Goal: Task Accomplishment & Management: Manage account settings

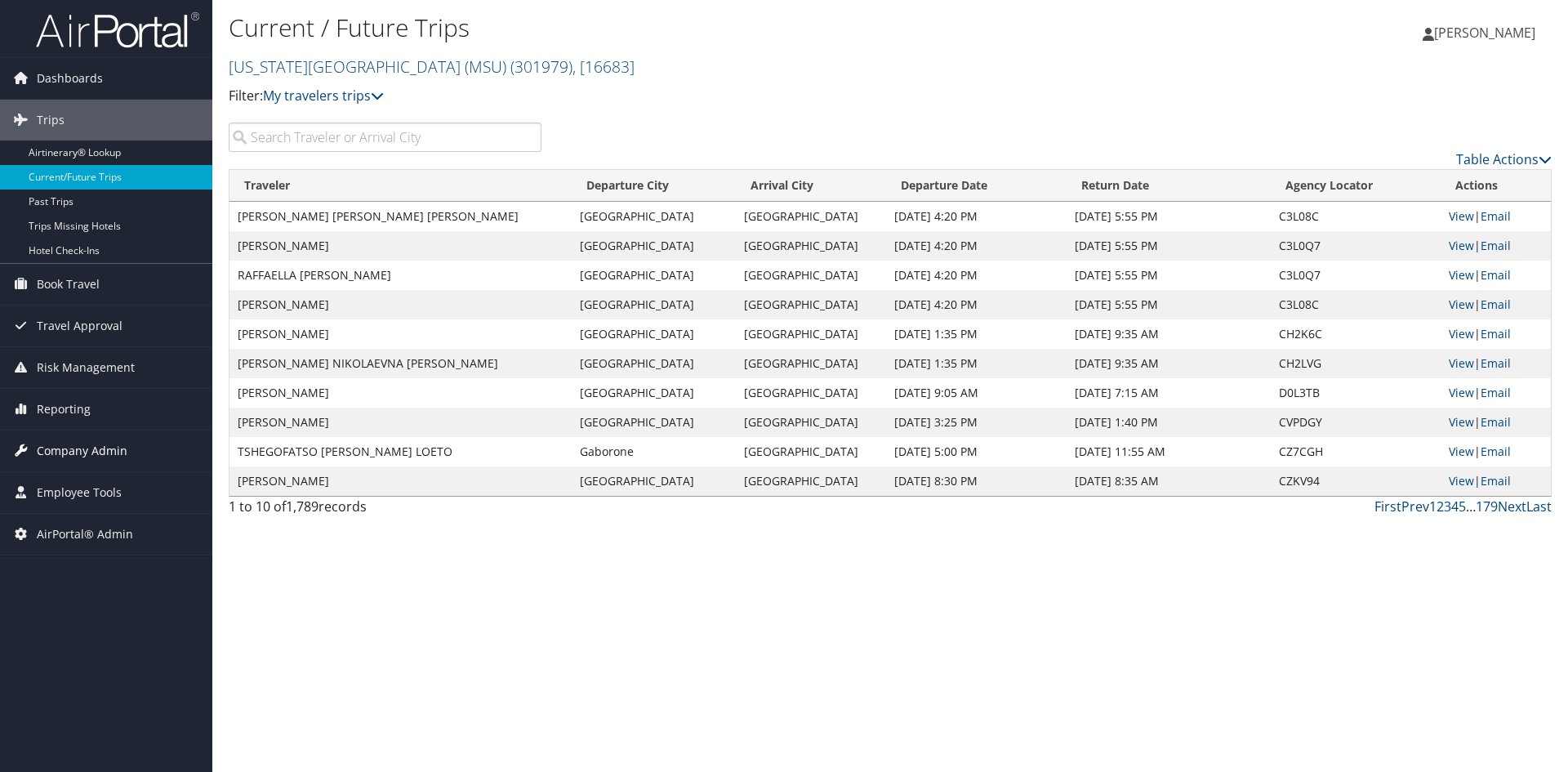
click at [97, 446] on span "Company Admin" at bounding box center [82, 451] width 90 height 41
click at [92, 447] on span "Company Admin" at bounding box center [82, 451] width 90 height 41
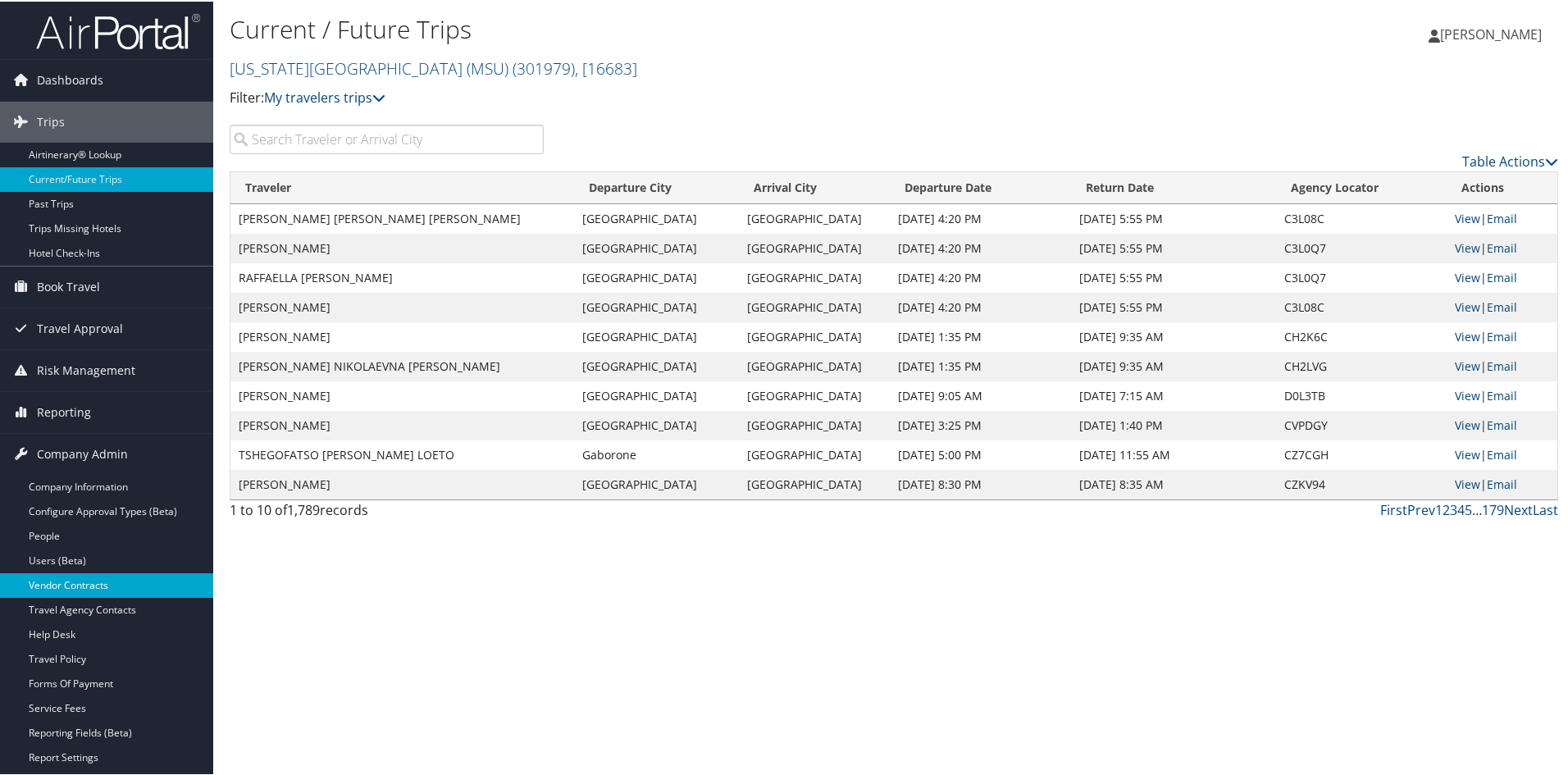
click at [80, 575] on link "Vendor Contracts" at bounding box center [107, 583] width 213 height 25
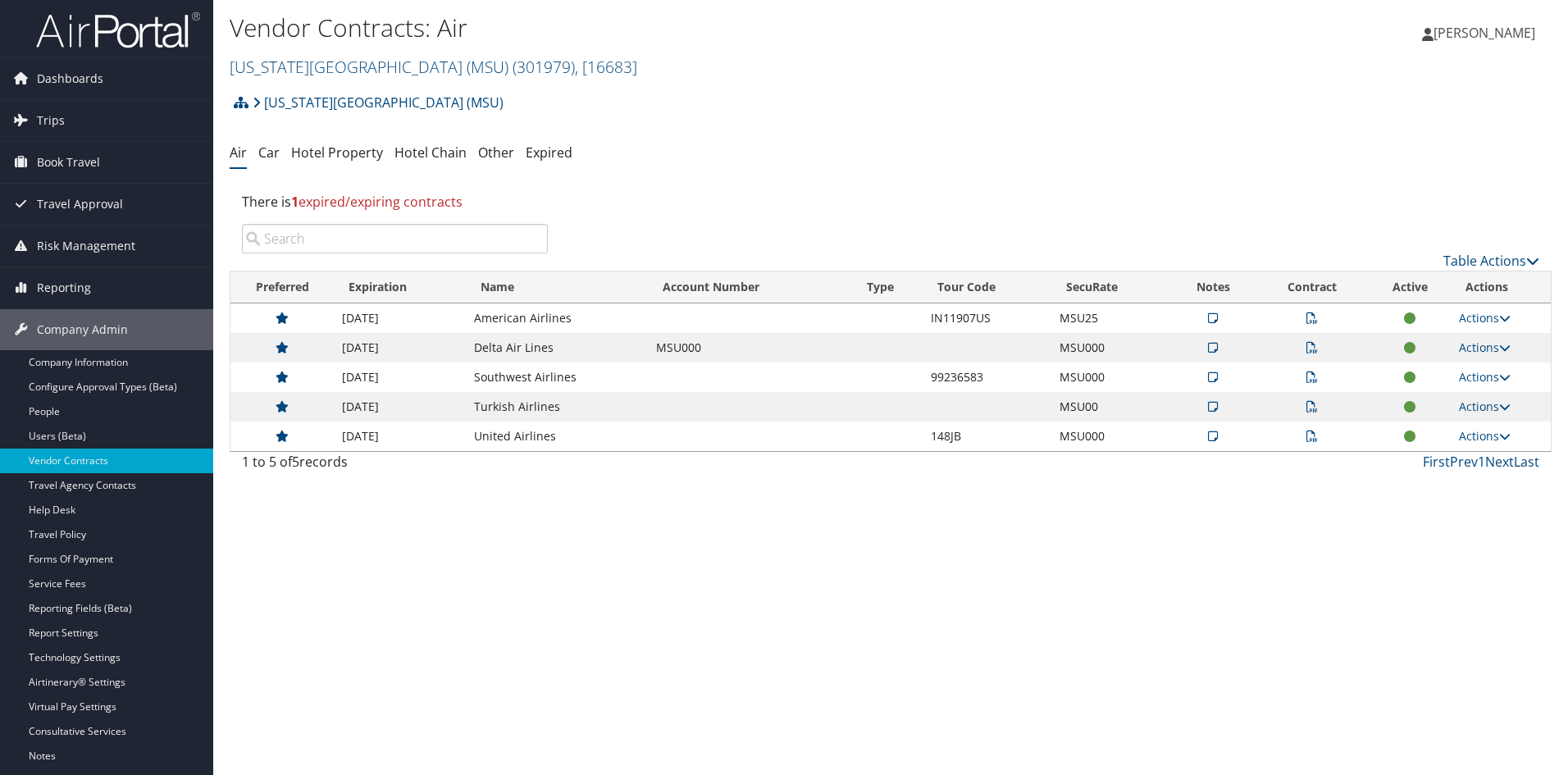
click at [360, 152] on link "Hotel Property" at bounding box center [337, 152] width 92 height 18
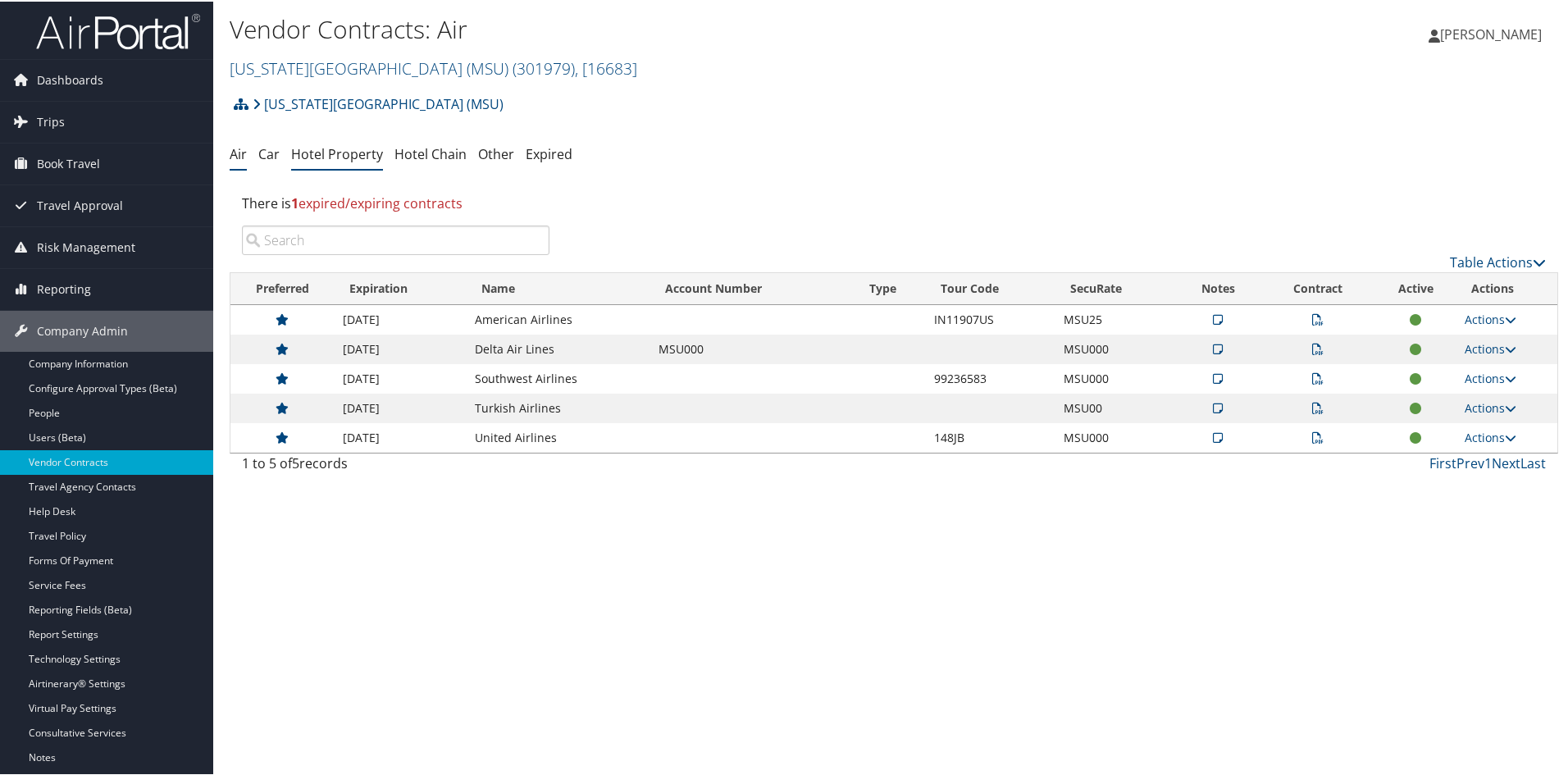
drag, startPoint x: 0, startPoint y: 0, endPoint x: 360, endPoint y: 152, distance: 390.8
click at [360, 152] on link "Hotel Property" at bounding box center [337, 152] width 92 height 18
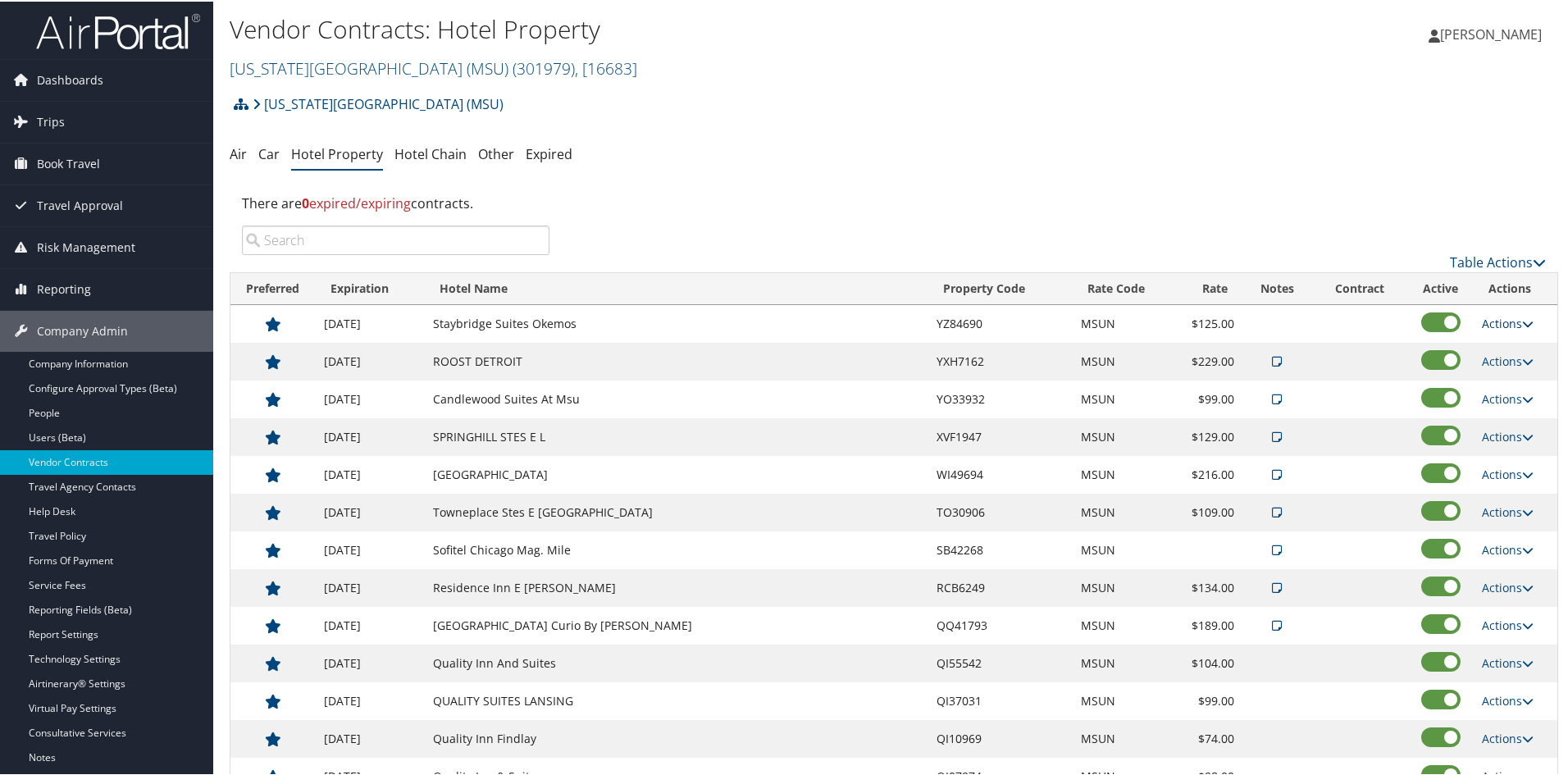
click at [1522, 319] on icon at bounding box center [1528, 323] width 12 height 12
click at [1522, 322] on icon at bounding box center [1528, 323] width 12 height 12
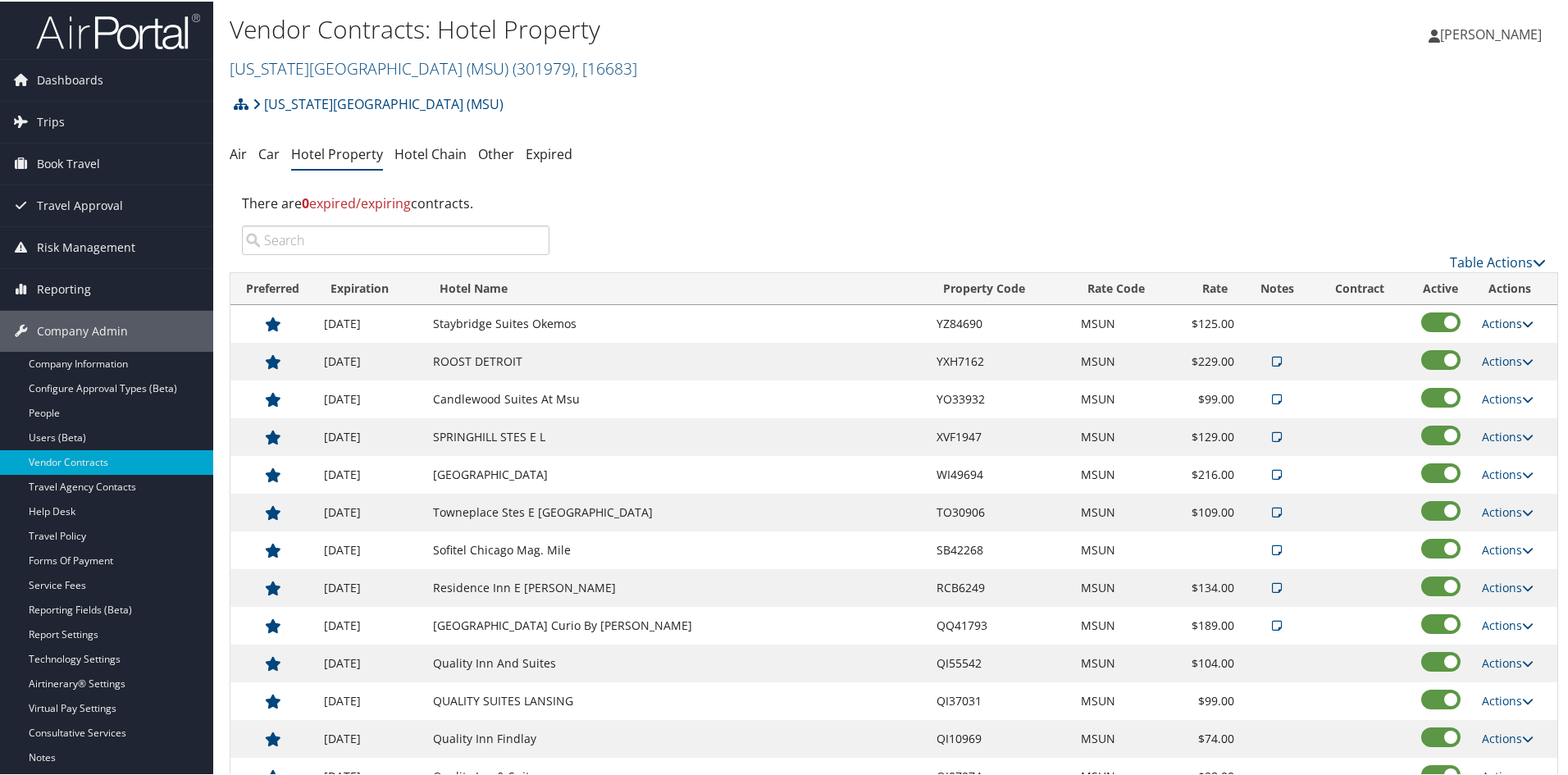
click at [1522, 322] on icon at bounding box center [1528, 323] width 12 height 12
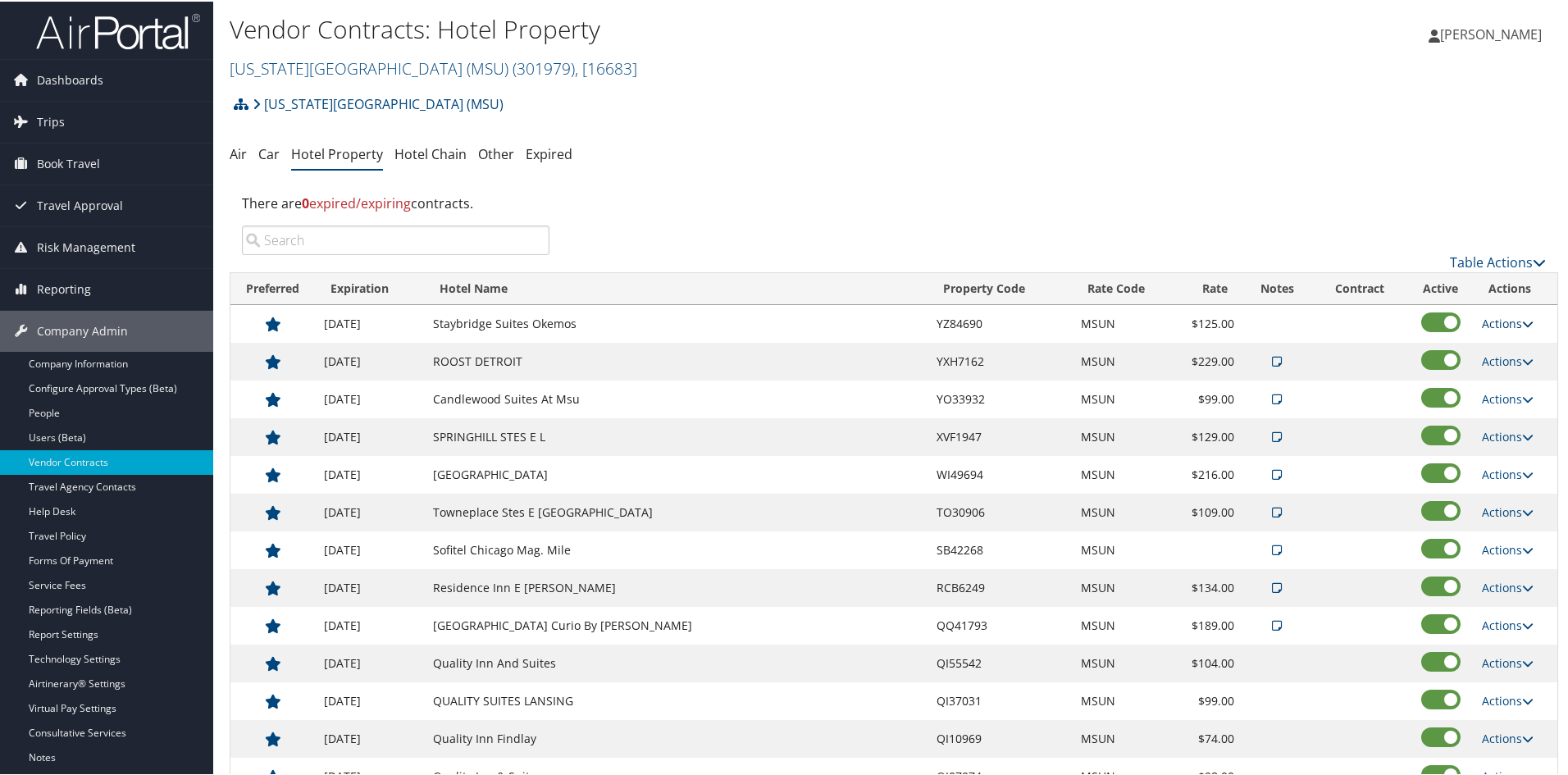
click at [1522, 317] on icon at bounding box center [1528, 323] width 12 height 12
click at [1496, 342] on link "Edit" at bounding box center [1493, 346] width 63 height 28
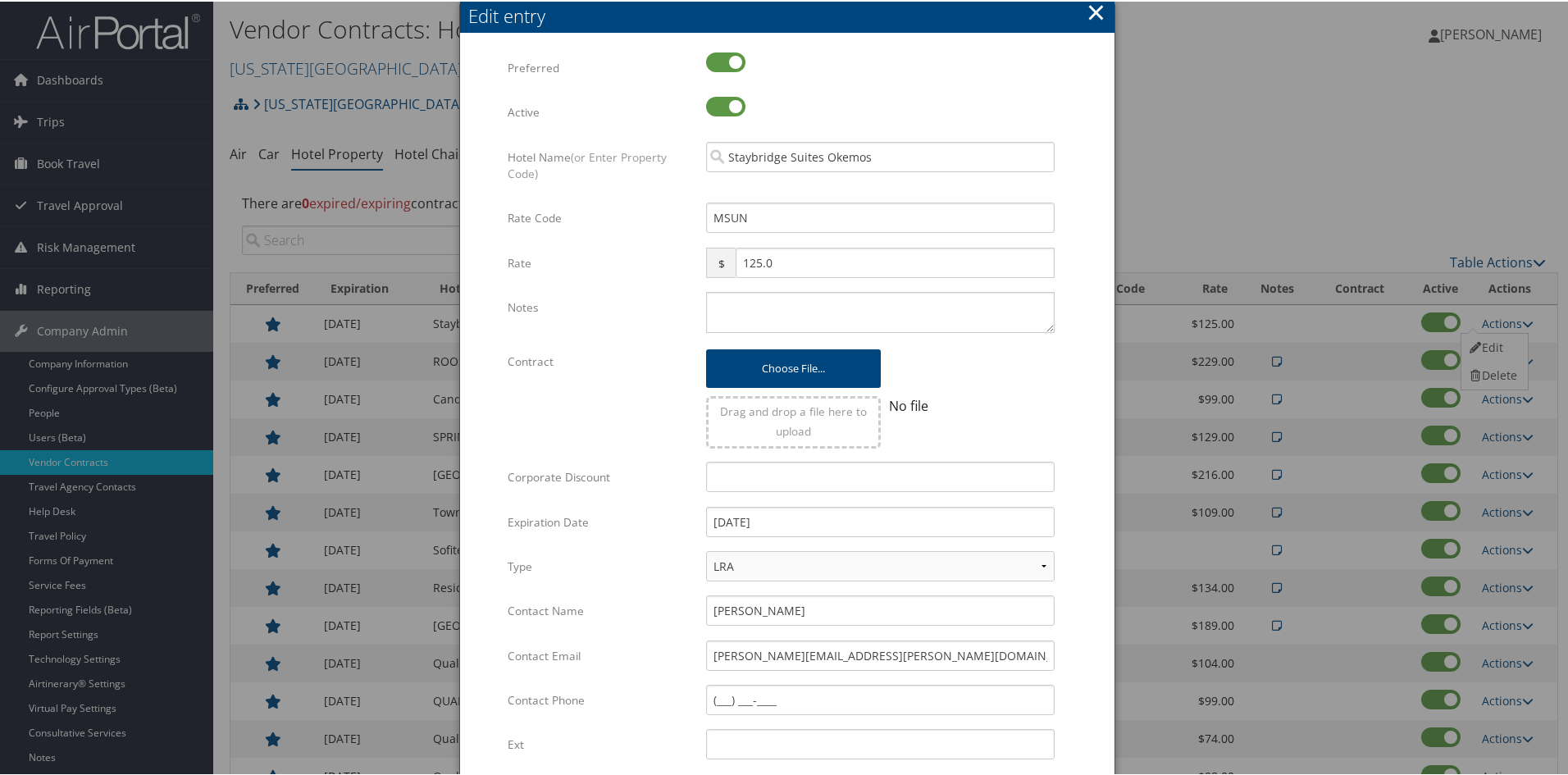
click at [1097, 4] on button "×" at bounding box center [1095, 10] width 19 height 33
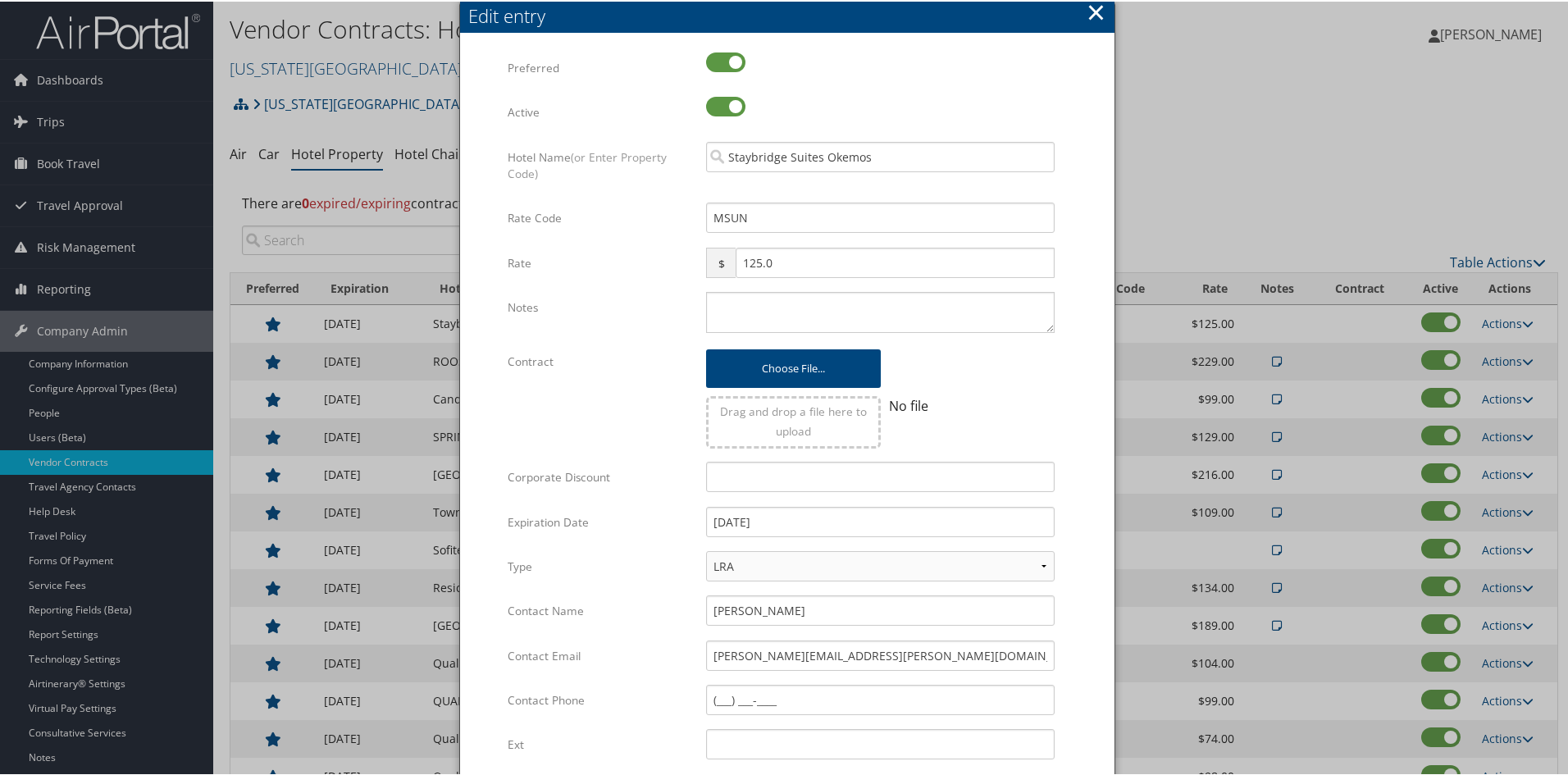
click at [1097, 4] on button "×" at bounding box center [1095, 10] width 19 height 33
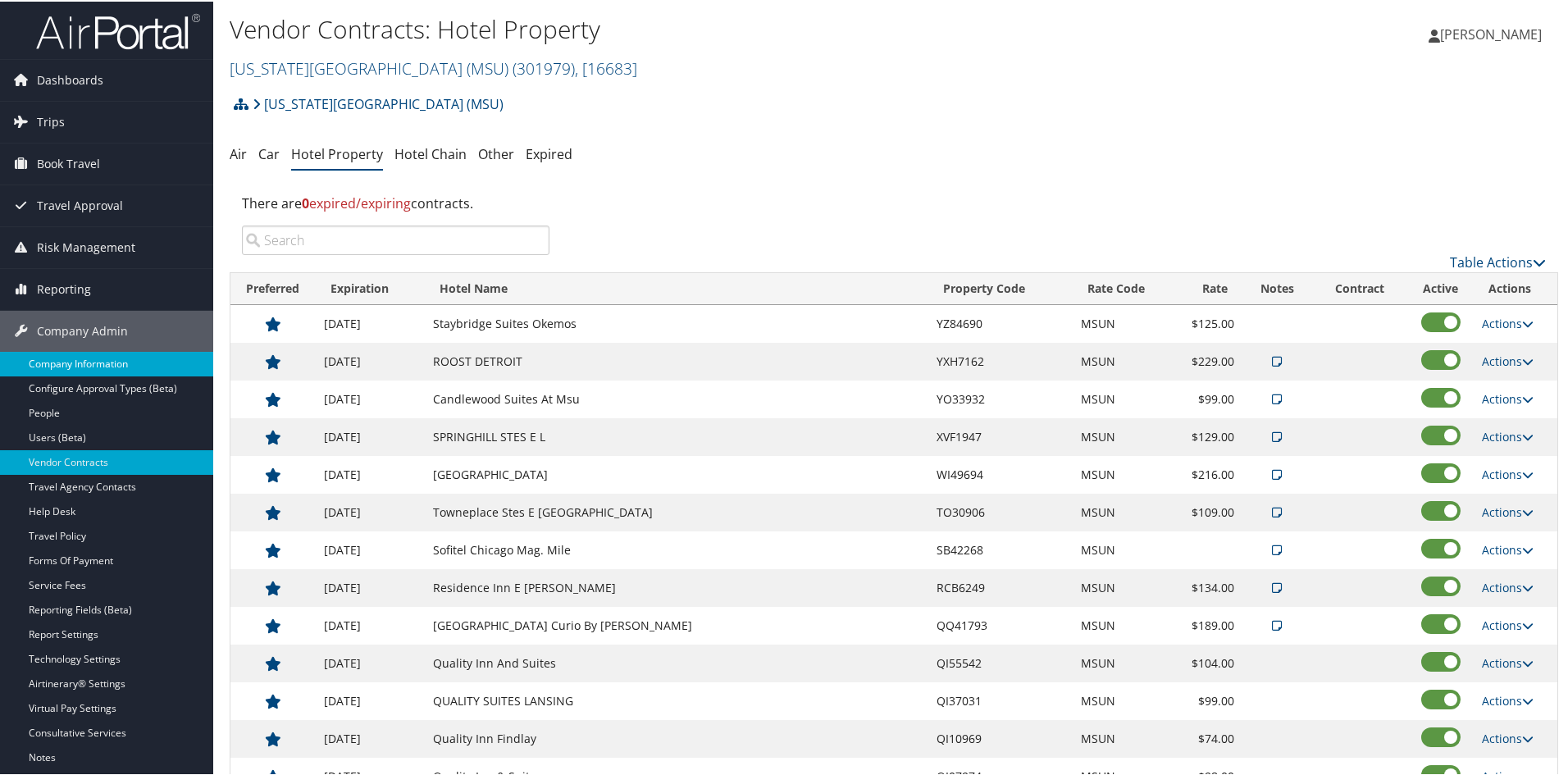
click at [102, 351] on link "Company Information" at bounding box center [107, 362] width 213 height 25
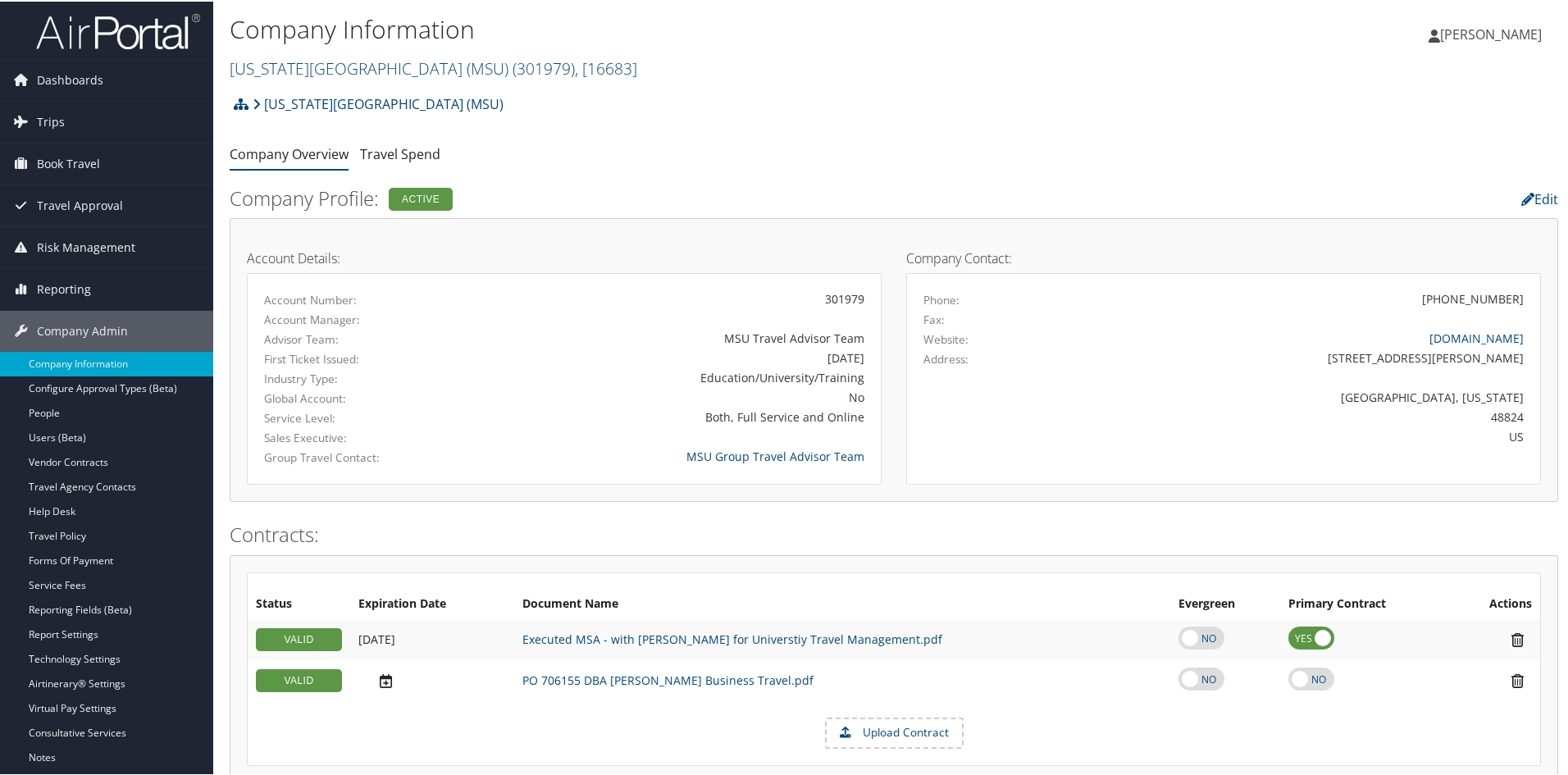
click at [1235, 21] on div "Jeanine Eissler Jeanine Eissler My Settings Travel Agency Contacts Log Consulti…" at bounding box center [1311, 39] width 524 height 63
click at [67, 513] on link "Help Desk" at bounding box center [107, 509] width 213 height 25
click at [82, 326] on span "Company Admin" at bounding box center [82, 330] width 91 height 41
